Goal: Check status: Check status

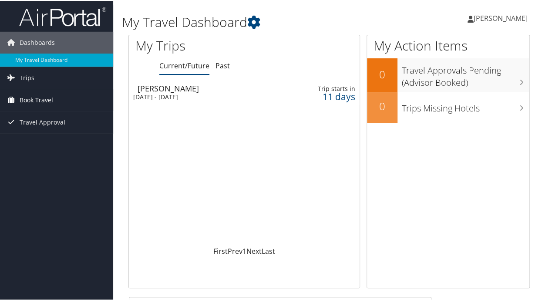
click at [33, 99] on span "Book Travel" at bounding box center [36, 99] width 33 height 22
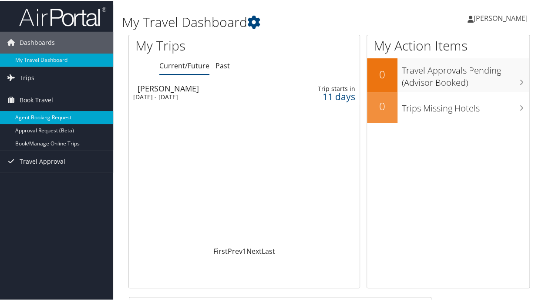
click at [58, 117] on link "Agent Booking Request" at bounding box center [56, 116] width 113 height 13
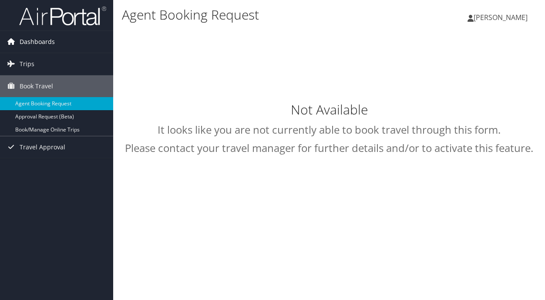
type input "[PERSON_NAME] [PERSON_NAME]"
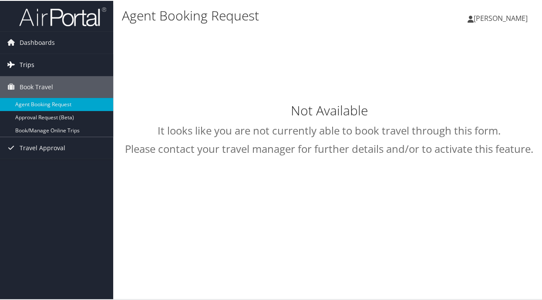
select select "intermountain@cbtravel.com"
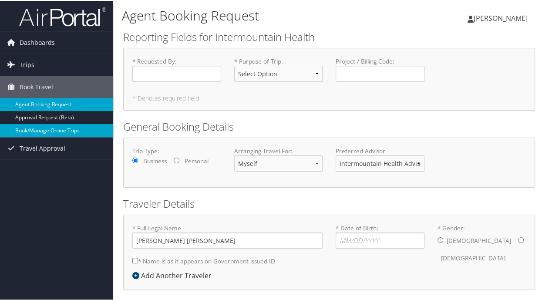
click at [30, 128] on link "Book/Manage Online Trips" at bounding box center [56, 129] width 113 height 13
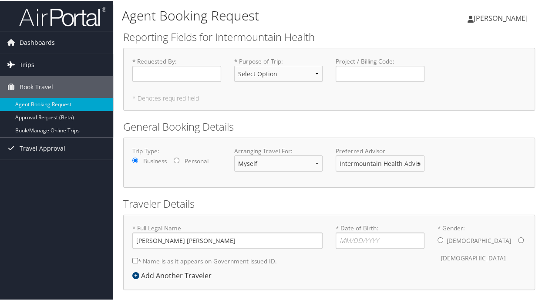
click at [47, 64] on link "Trips" at bounding box center [56, 64] width 113 height 22
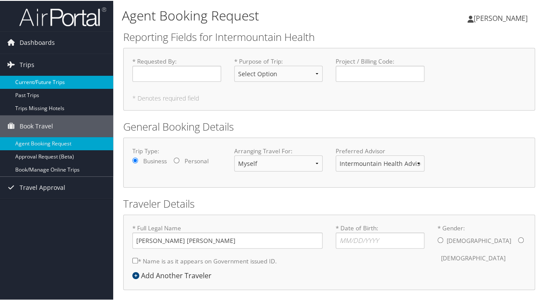
click at [30, 80] on link "Current/Future Trips" at bounding box center [56, 81] width 113 height 13
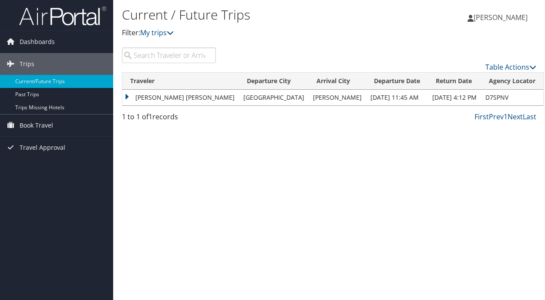
click at [199, 157] on div "Current / Future Trips Filter: My trips Lindsey Meek Lindsey Meek My Settings T…" at bounding box center [329, 150] width 432 height 300
click at [127, 95] on td "[PERSON_NAME] [PERSON_NAME]" at bounding box center [180, 98] width 117 height 16
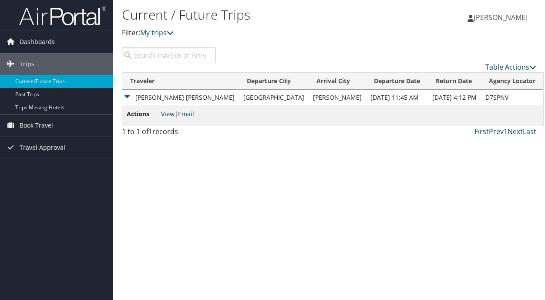
click at [170, 113] on link "View" at bounding box center [167, 114] width 13 height 8
